Goal: Navigation & Orientation: Go to known website

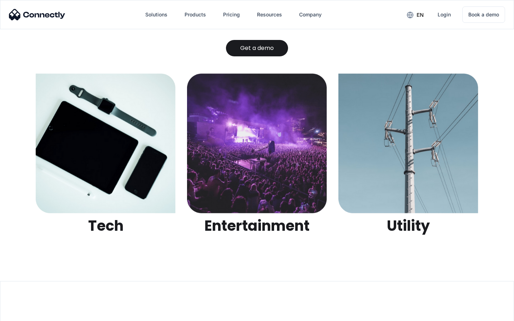
scroll to position [2252, 0]
